Goal: Obtain resource: Obtain resource

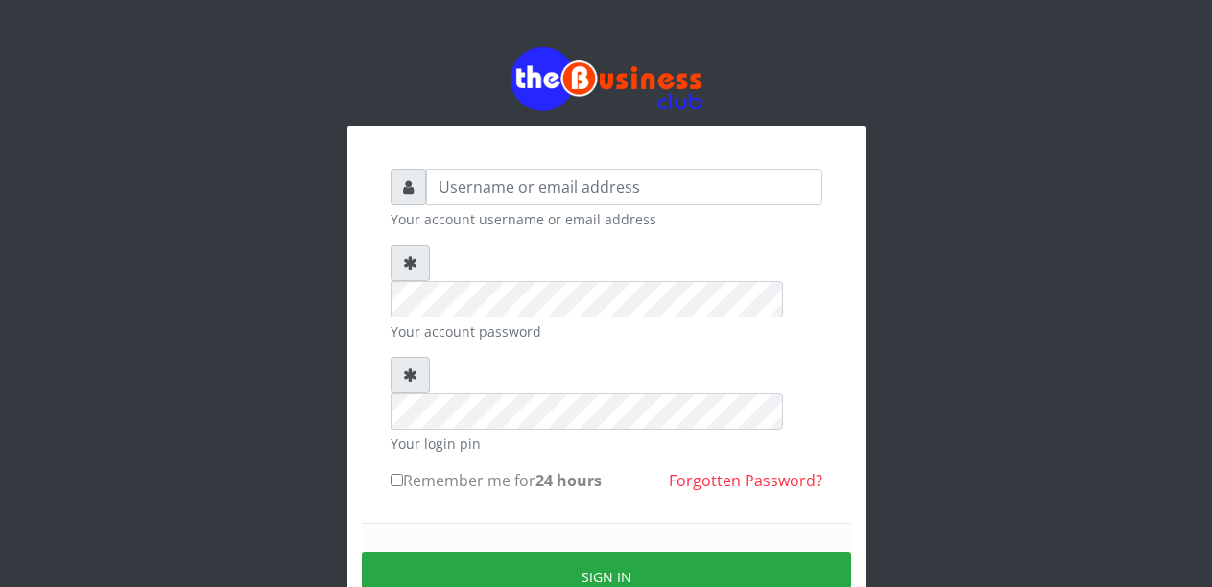
type input "m"
click at [525, 189] on input "Malamsidi@3030" at bounding box center [624, 187] width 396 height 36
type input "Malamsidi3030"
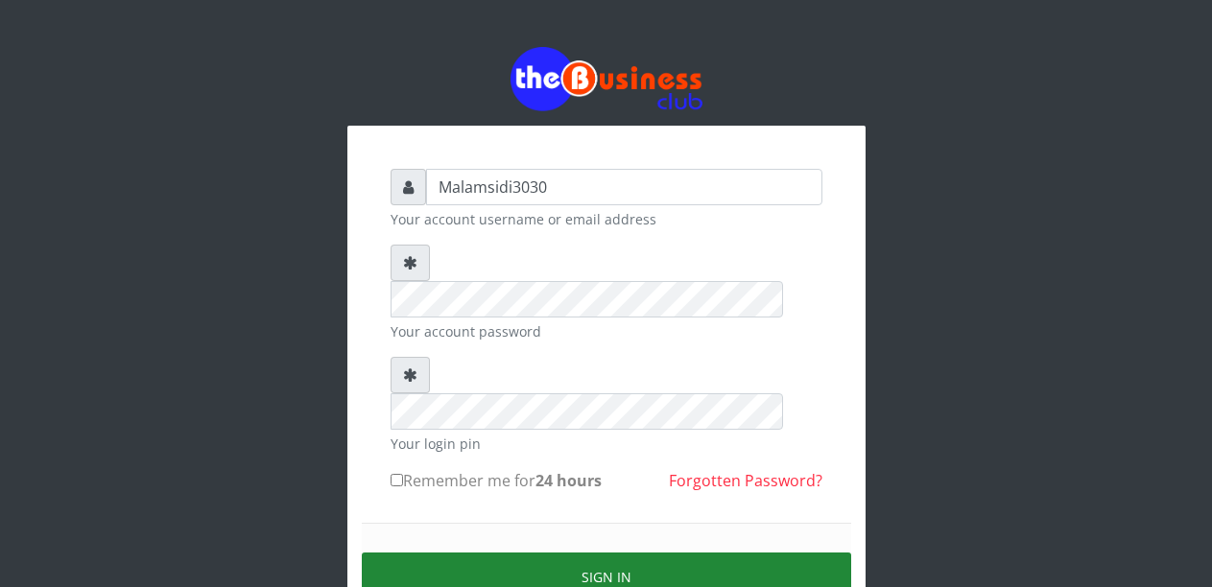
click at [622, 553] on button "Sign in" at bounding box center [607, 577] width 490 height 49
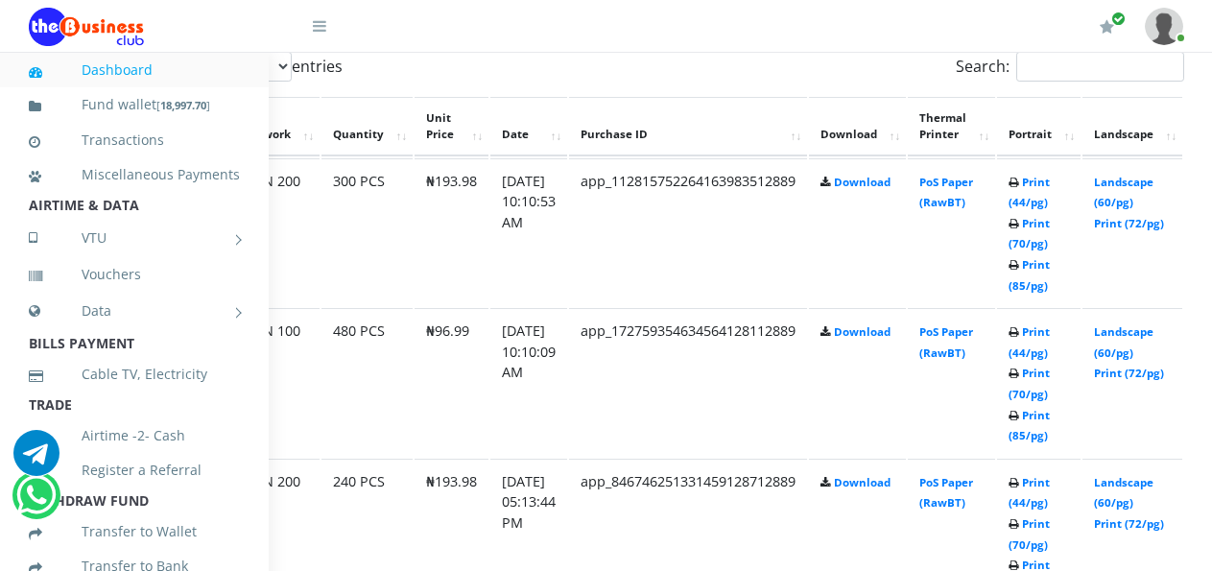
scroll to position [1056, 195]
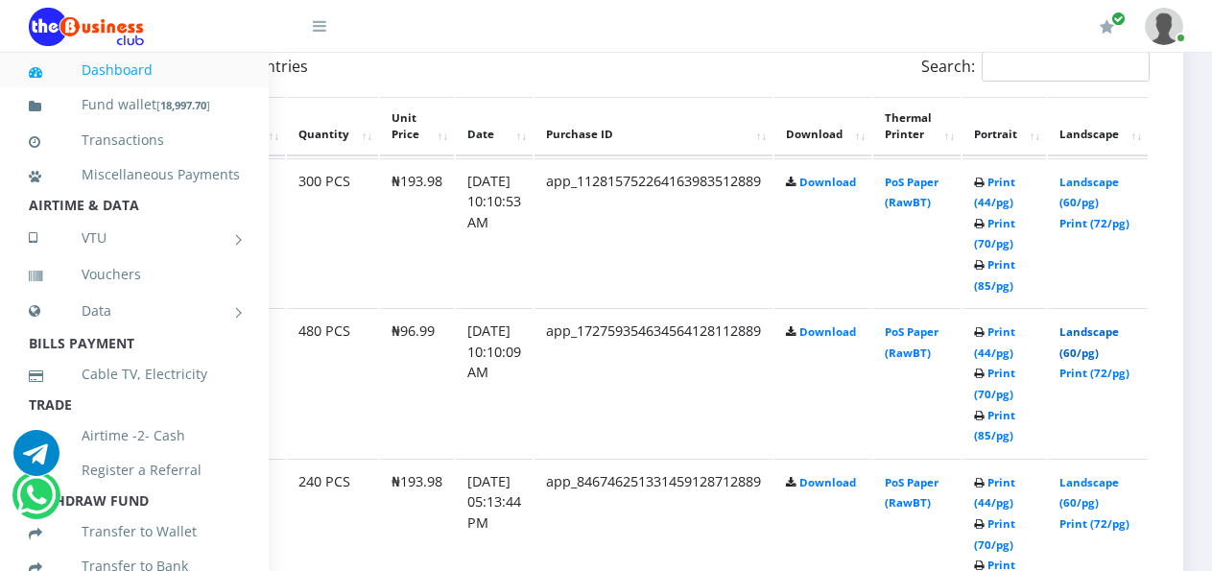
click at [1087, 330] on link "Landscape (60/pg)" at bounding box center [1090, 342] width 60 height 36
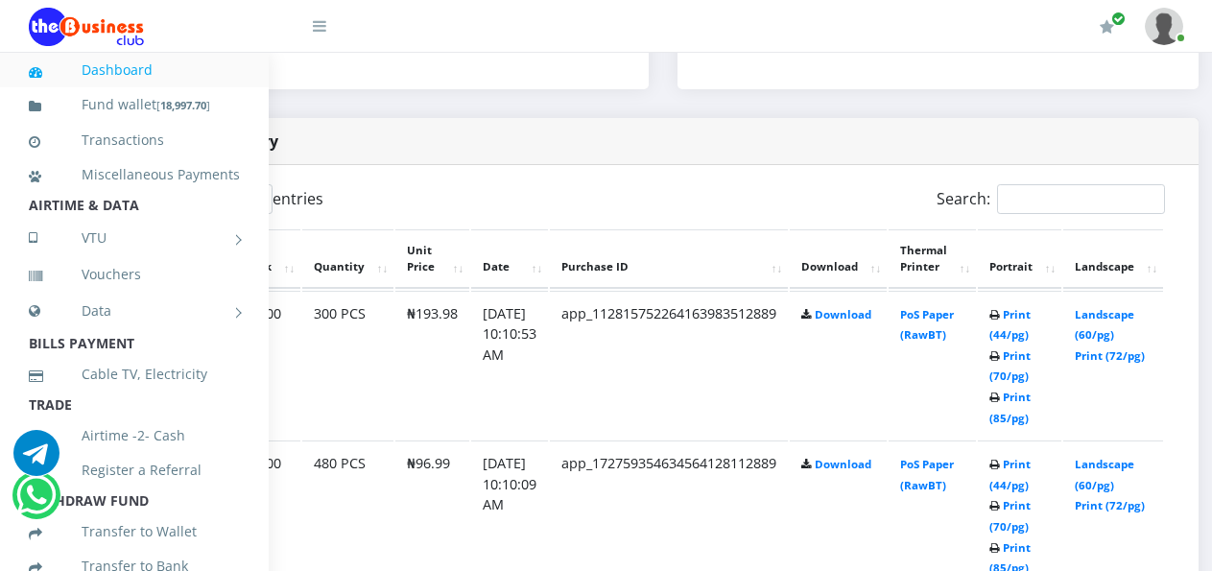
scroll to position [923, 180]
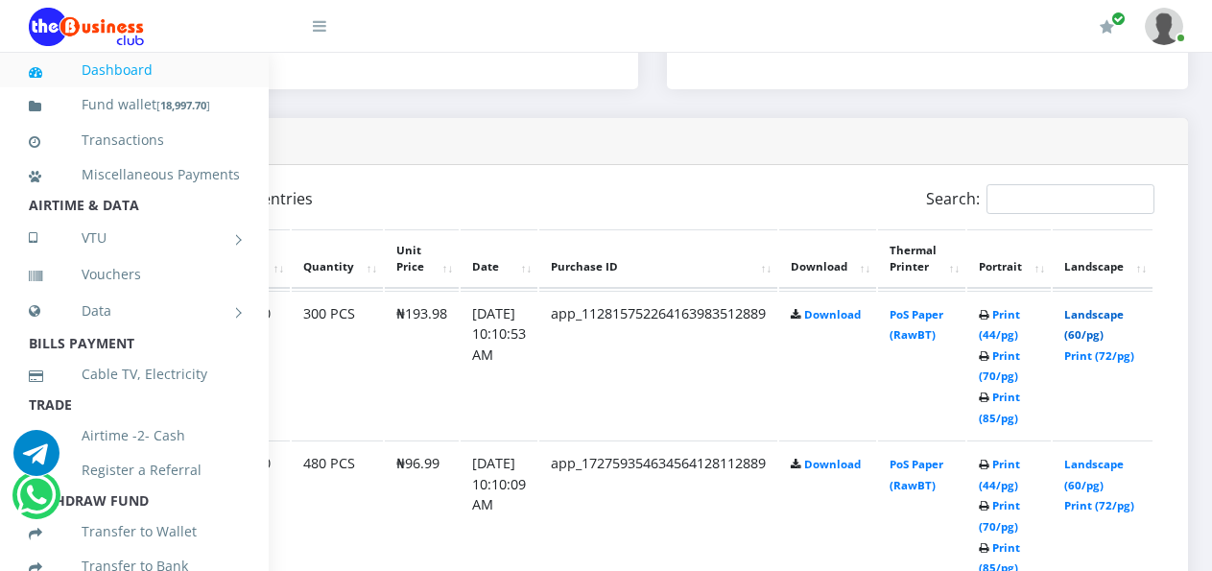
click at [1099, 318] on link "Landscape (60/pg)" at bounding box center [1095, 325] width 60 height 36
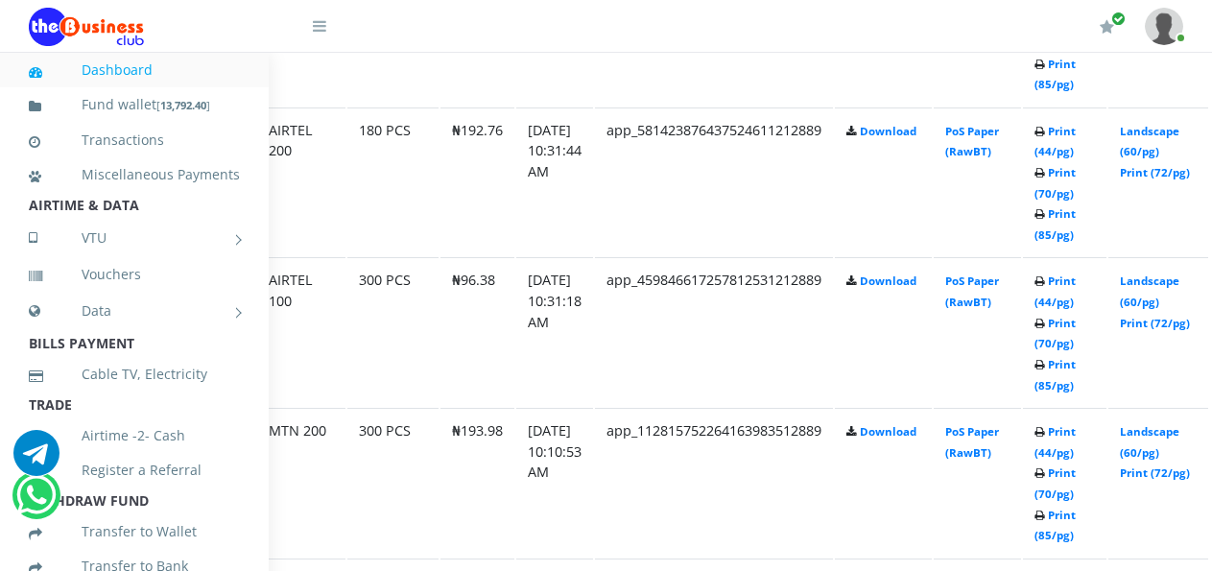
scroll to position [1882, 125]
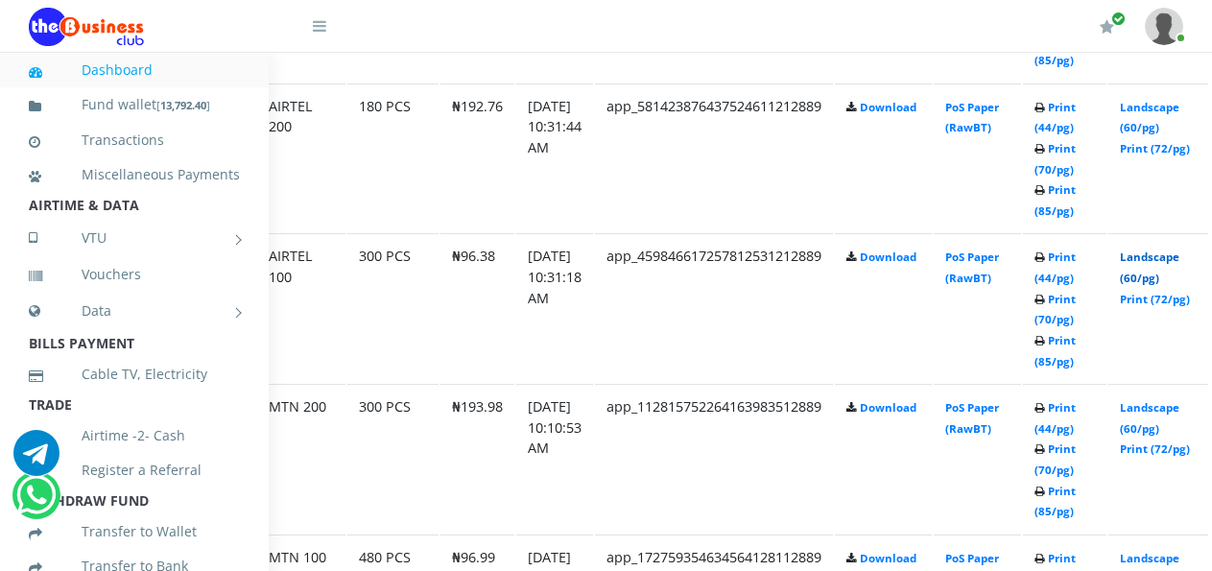
click at [1155, 258] on link "Landscape (60/pg)" at bounding box center [1150, 268] width 60 height 36
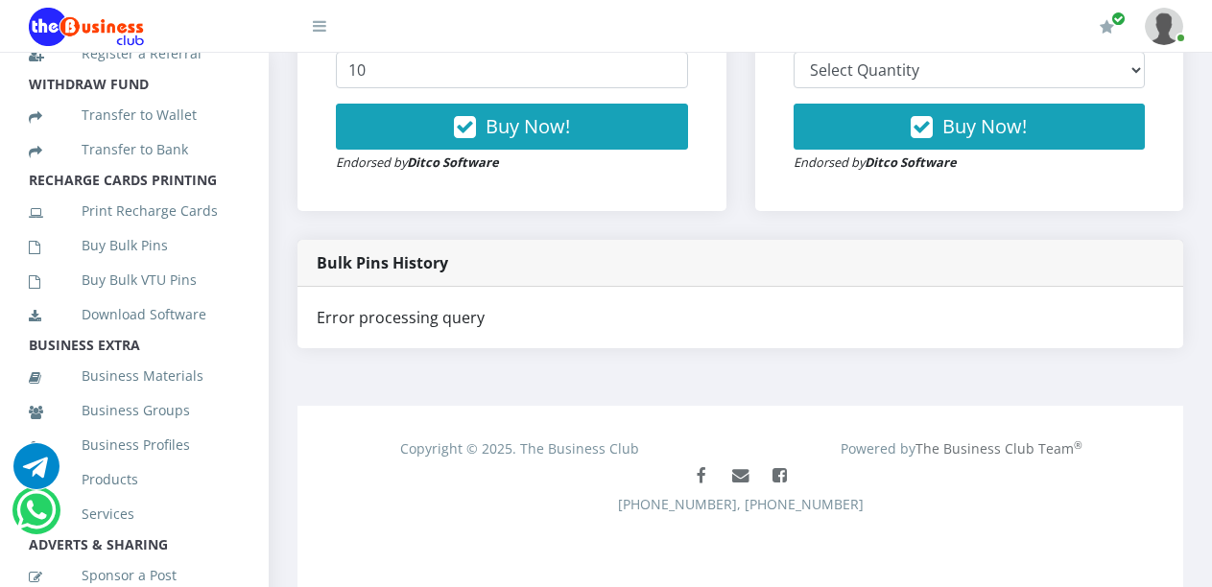
scroll to position [442, 0]
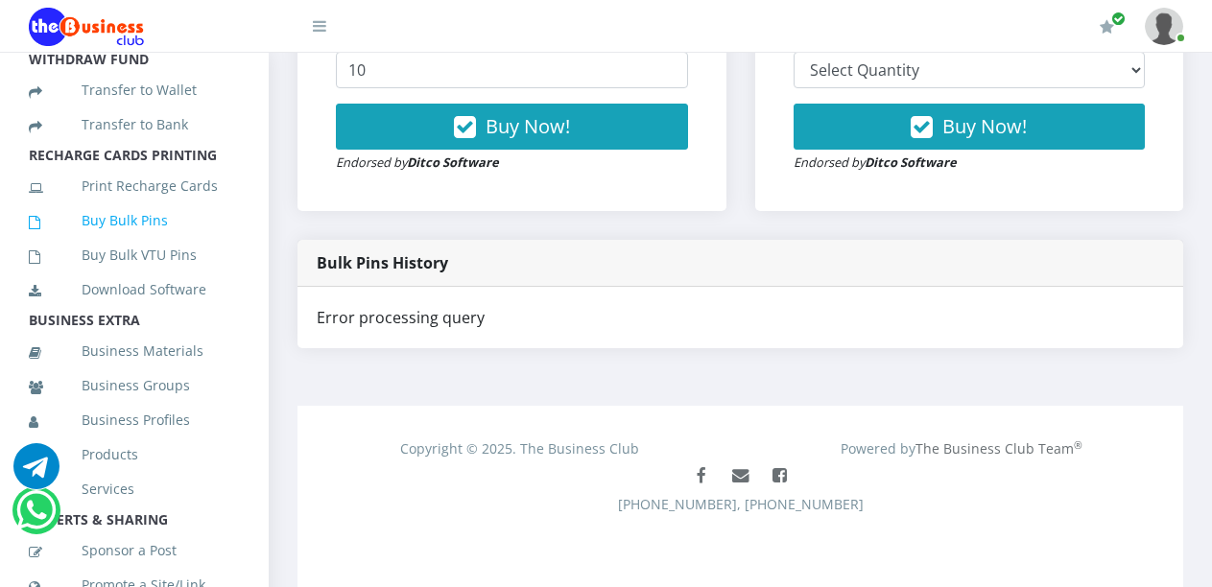
click at [144, 243] on link "Buy Bulk Pins" at bounding box center [134, 221] width 211 height 44
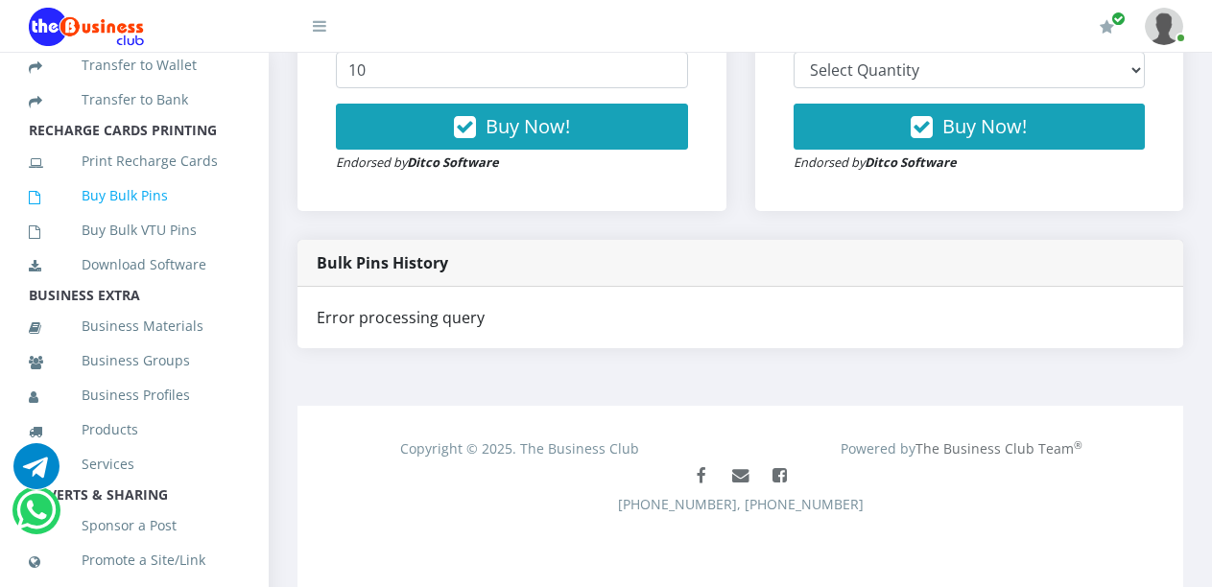
click at [145, 215] on link "Buy Bulk Pins" at bounding box center [134, 196] width 211 height 44
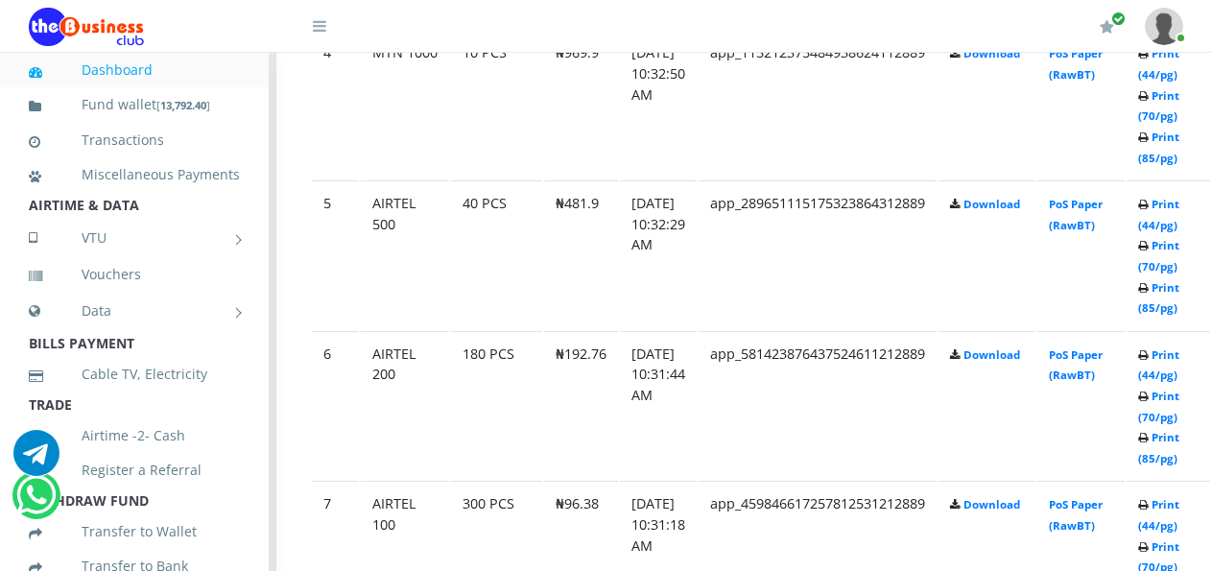
scroll to position [1635, 95]
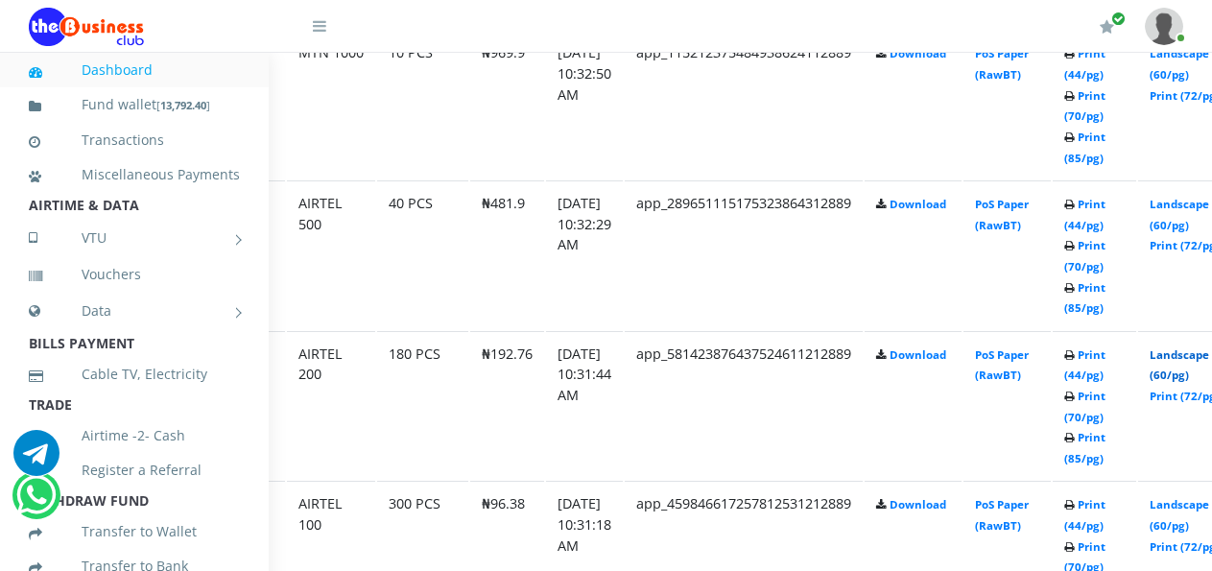
click at [1184, 360] on link "Landscape (60/pg)" at bounding box center [1180, 365] width 60 height 36
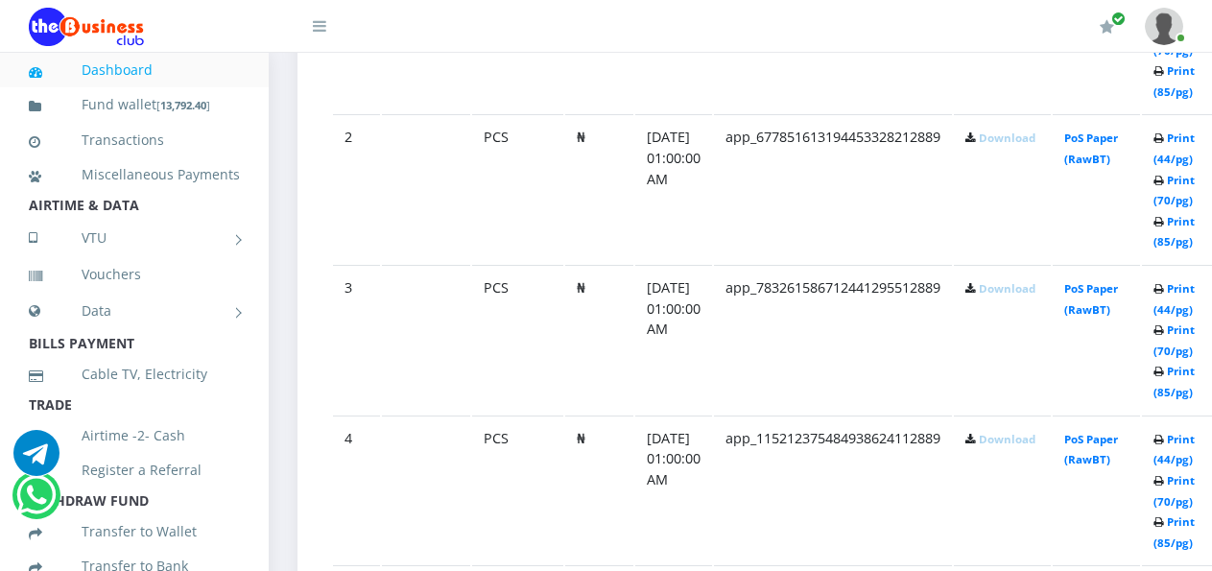
scroll to position [863, 0]
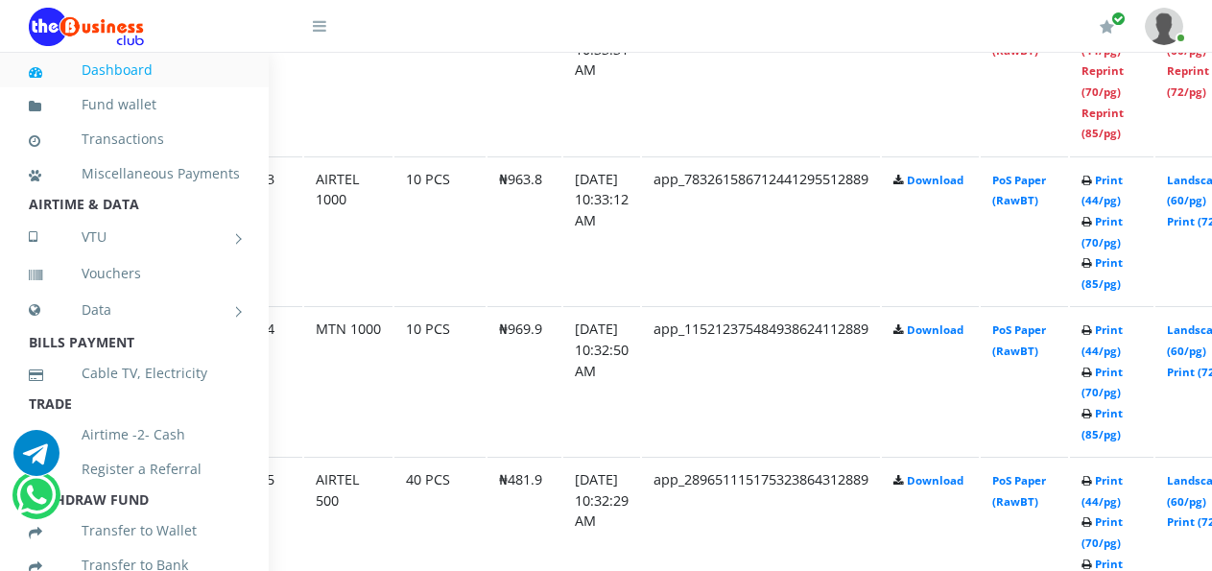
scroll to position [1337, 82]
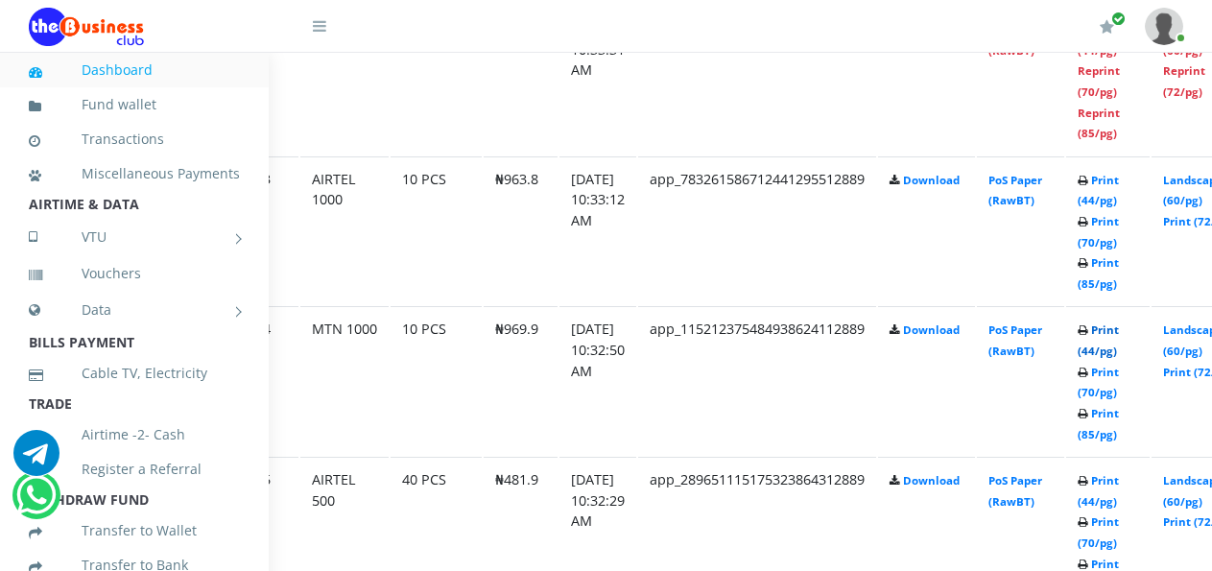
click at [1113, 358] on link "Print (44/pg)" at bounding box center [1098, 341] width 41 height 36
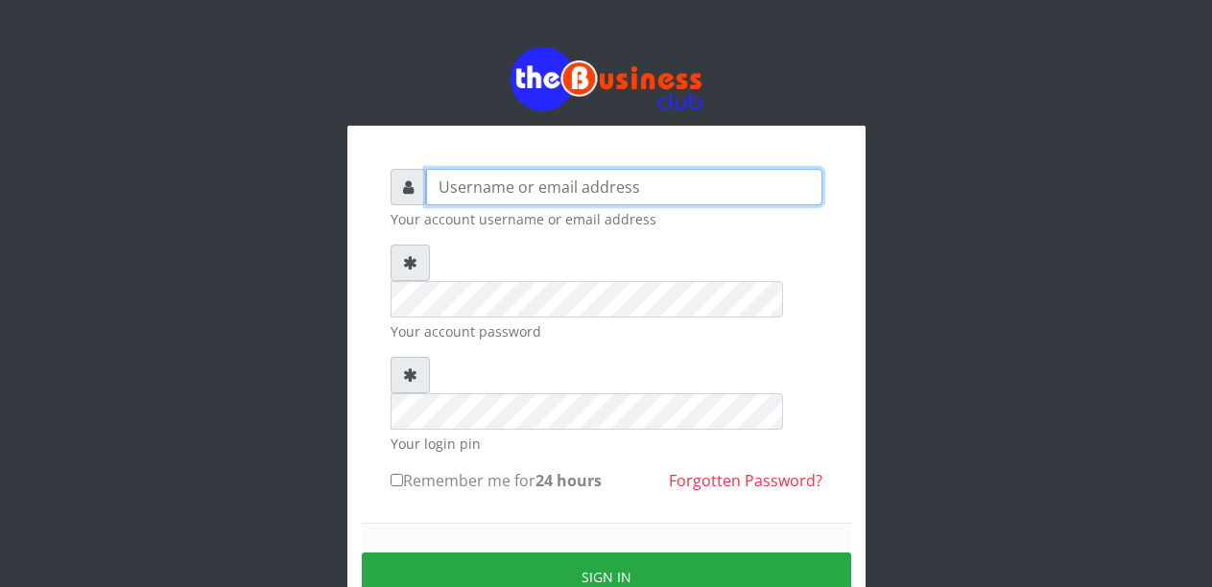
click at [529, 197] on input "text" at bounding box center [624, 187] width 396 height 36
type input "Malamsidi3030"
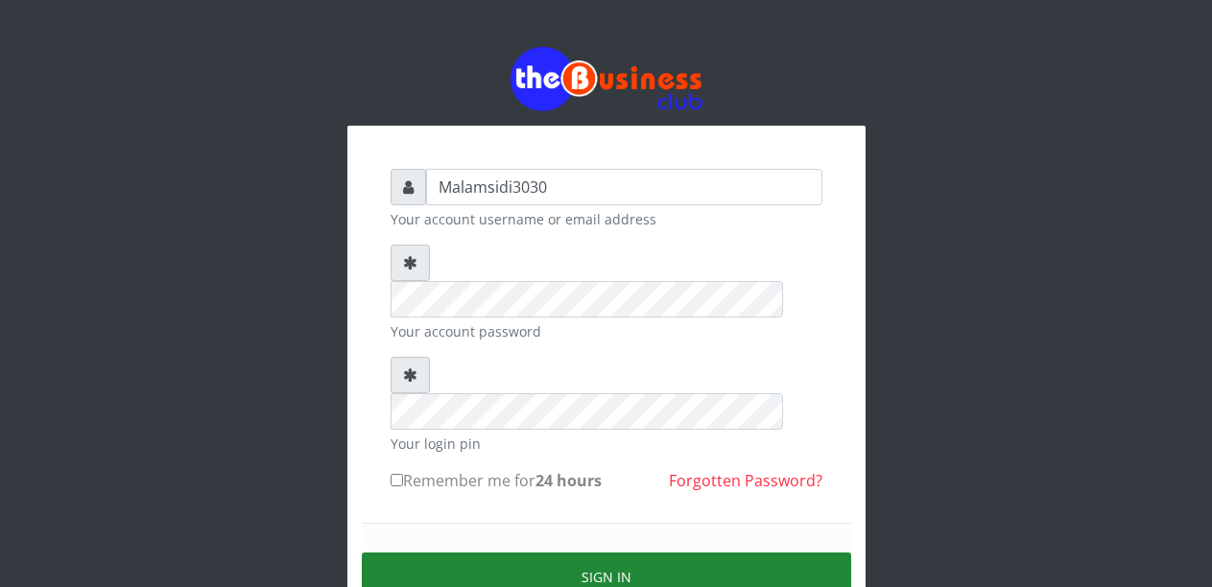
click at [555, 553] on button "Sign in" at bounding box center [607, 577] width 490 height 49
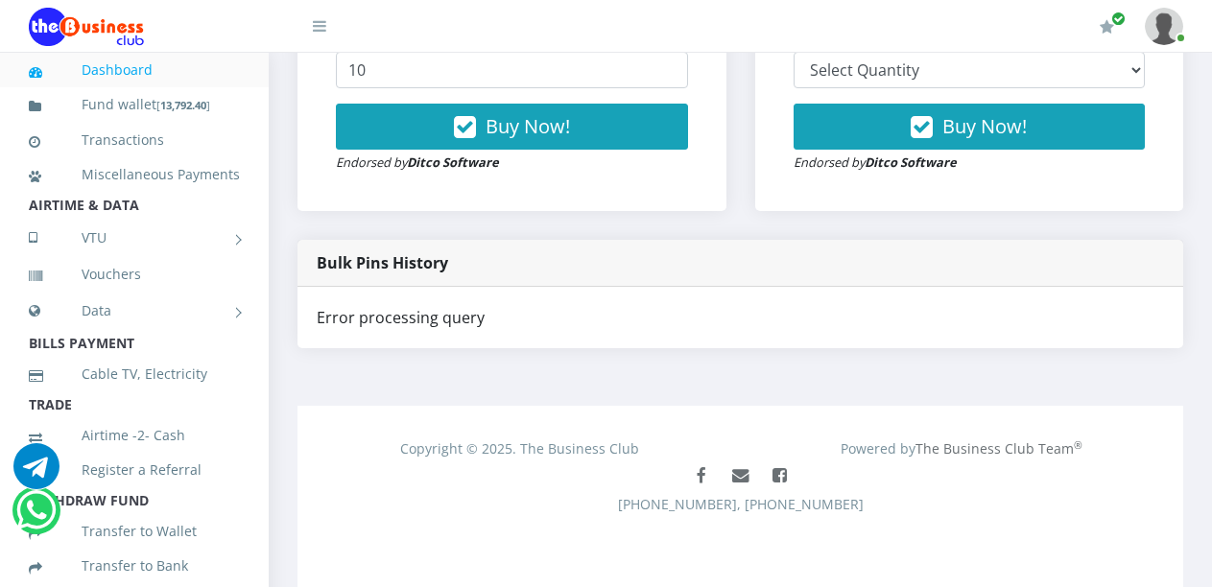
scroll to position [793, 0]
